Goal: Transaction & Acquisition: Purchase product/service

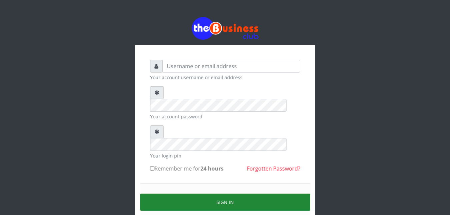
click at [220, 193] on button "Sign in" at bounding box center [225, 201] width 170 height 17
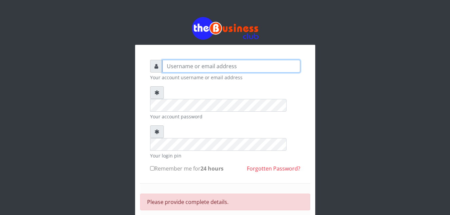
click at [200, 68] on input "text" at bounding box center [232, 66] width 138 height 13
type input "abujah"
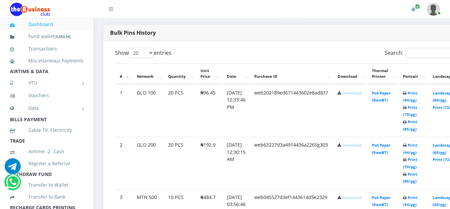
scroll to position [346, 0]
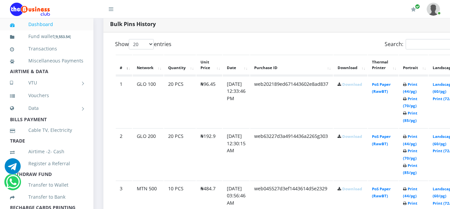
click at [362, 139] on link "Download" at bounding box center [352, 136] width 20 height 5
click at [362, 87] on link "Download" at bounding box center [352, 84] width 20 height 5
click at [43, 91] on link "VTU" at bounding box center [46, 82] width 73 height 17
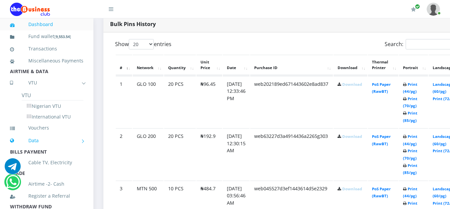
click at [32, 149] on link "Data" at bounding box center [46, 140] width 73 height 17
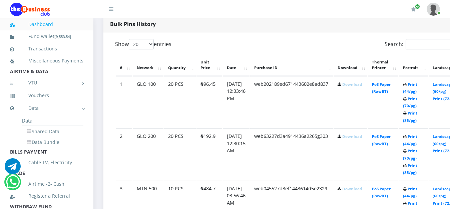
click at [33, 126] on li "Data" at bounding box center [53, 120] width 62 height 10
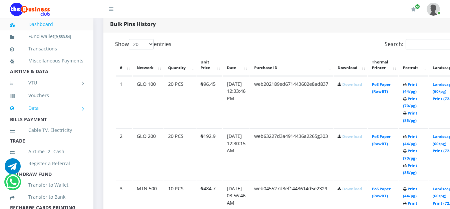
click at [36, 116] on link "Data" at bounding box center [46, 108] width 73 height 17
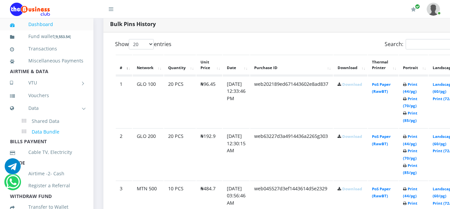
click at [43, 138] on link "Data Bundle" at bounding box center [53, 131] width 62 height 11
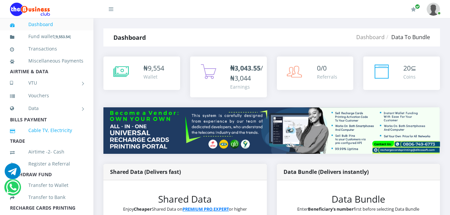
click at [43, 138] on link "Cable TV, Electricity" at bounding box center [46, 130] width 73 height 15
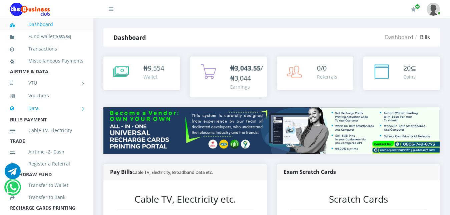
click at [35, 116] on link "Data" at bounding box center [46, 108] width 73 height 17
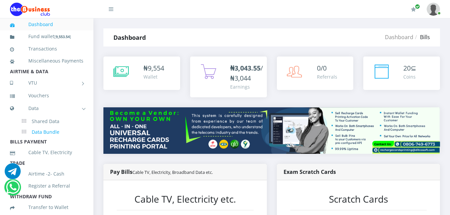
click at [42, 138] on link "Data Bundle" at bounding box center [53, 131] width 62 height 11
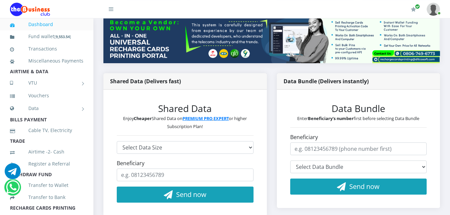
scroll to position [90, 0]
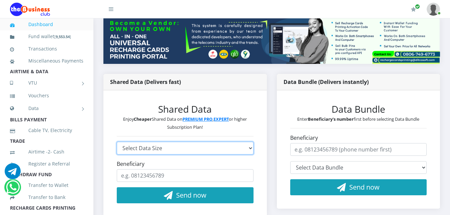
select select "3GB-1190-MTN"
click option "MTN 3GB - ₦1,190" at bounding box center [0, 0] width 0 height 0
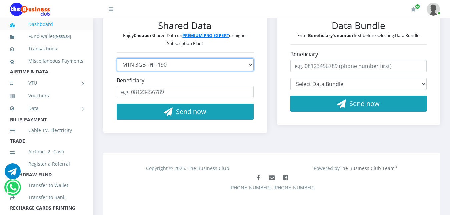
scroll to position [175, 0]
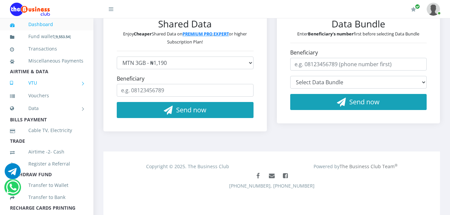
click at [34, 91] on link "VTU" at bounding box center [46, 82] width 73 height 17
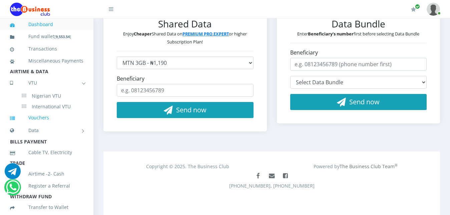
click at [39, 125] on link "Vouchers" at bounding box center [46, 117] width 73 height 15
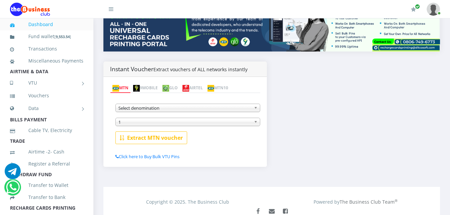
scroll to position [119, 0]
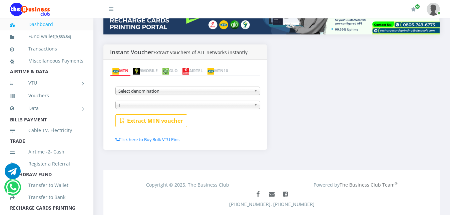
click at [259, 87] on b at bounding box center [257, 91] width 6 height 8
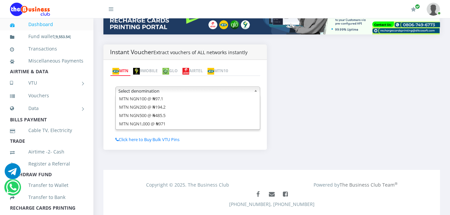
click at [189, 73] on img at bounding box center [186, 71] width 7 height 7
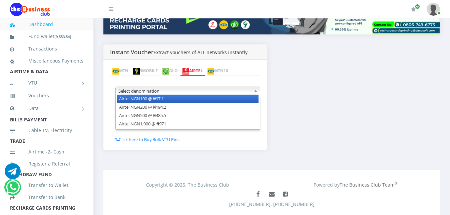
click at [255, 90] on b at bounding box center [257, 91] width 6 height 8
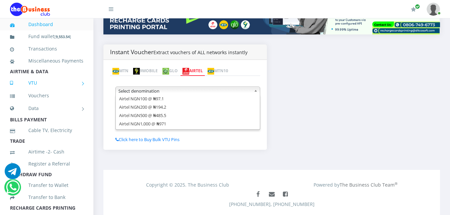
click at [43, 89] on link "VTU" at bounding box center [46, 82] width 73 height 17
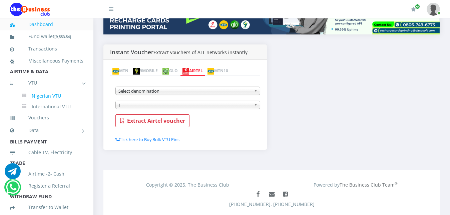
click at [44, 101] on link "Nigerian VTU" at bounding box center [53, 95] width 62 height 11
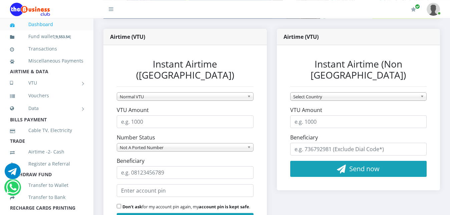
scroll to position [134, 0]
